Goal: Information Seeking & Learning: Learn about a topic

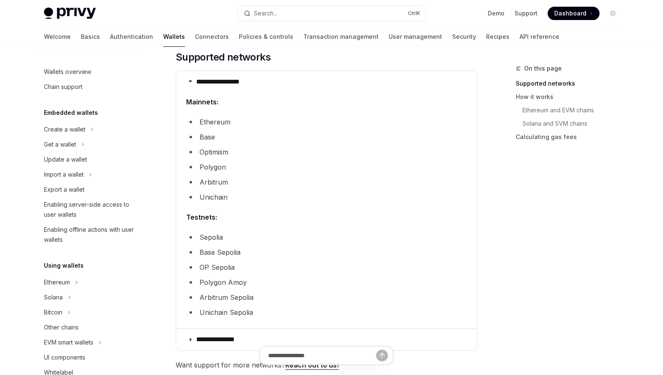
scroll to position [283, 0]
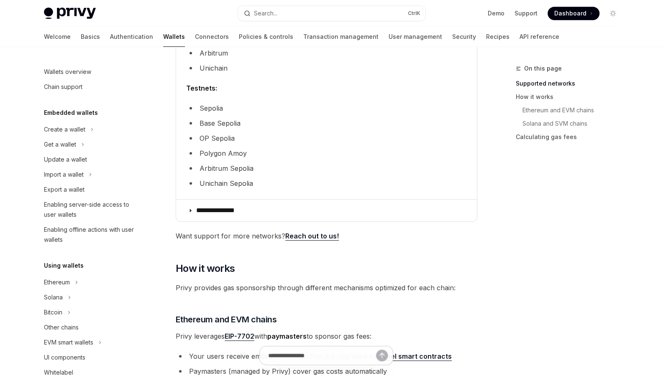
click at [286, 110] on li "Sepolia" at bounding box center [326, 108] width 280 height 12
click at [308, 233] on link "Reach out to us!" at bounding box center [312, 236] width 54 height 9
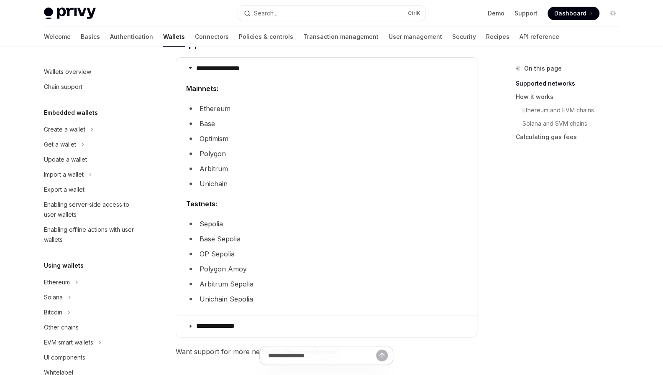
scroll to position [171, 0]
